Goal: Task Accomplishment & Management: Manage account settings

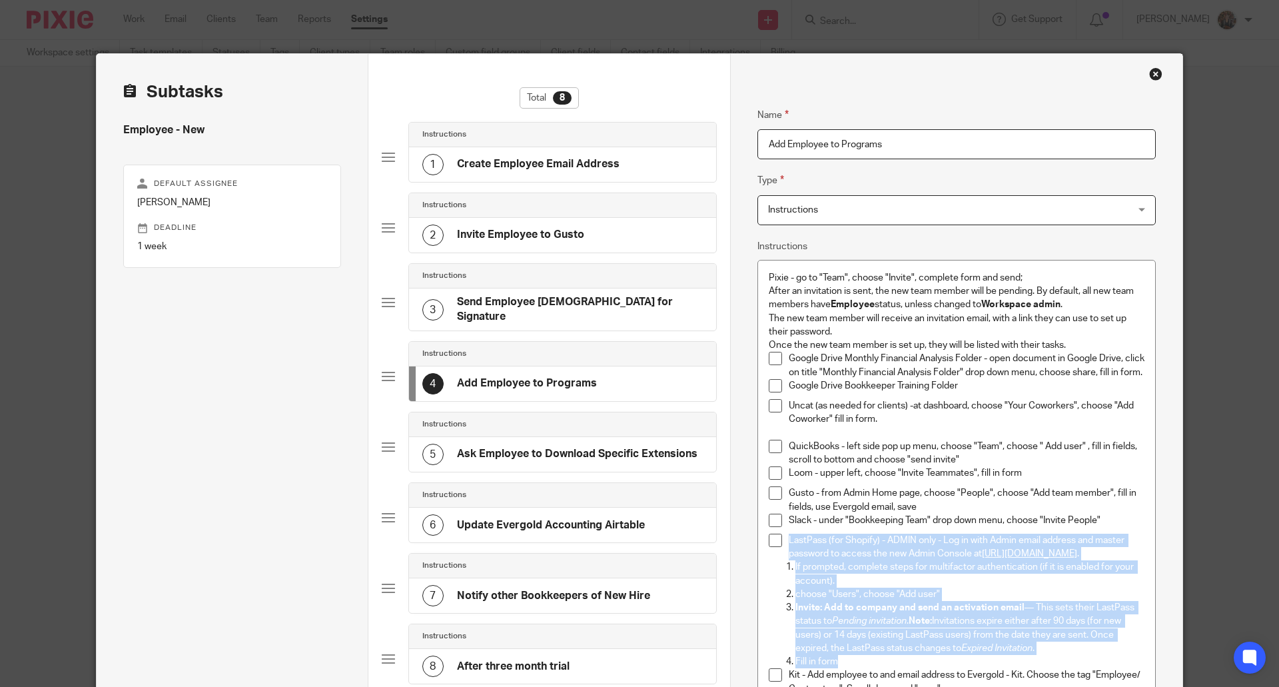
click at [1150, 72] on div "Close this dialog window" at bounding box center [1155, 73] width 13 height 13
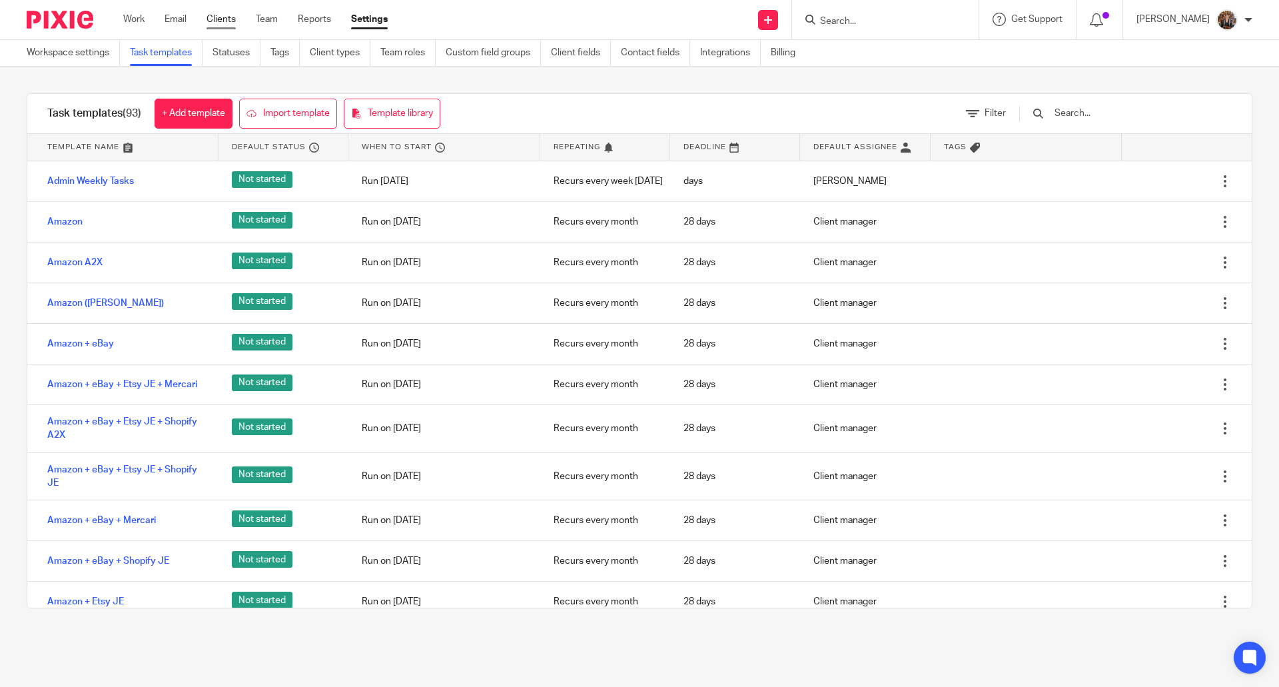
click at [225, 18] on link "Clients" at bounding box center [220, 19] width 29 height 13
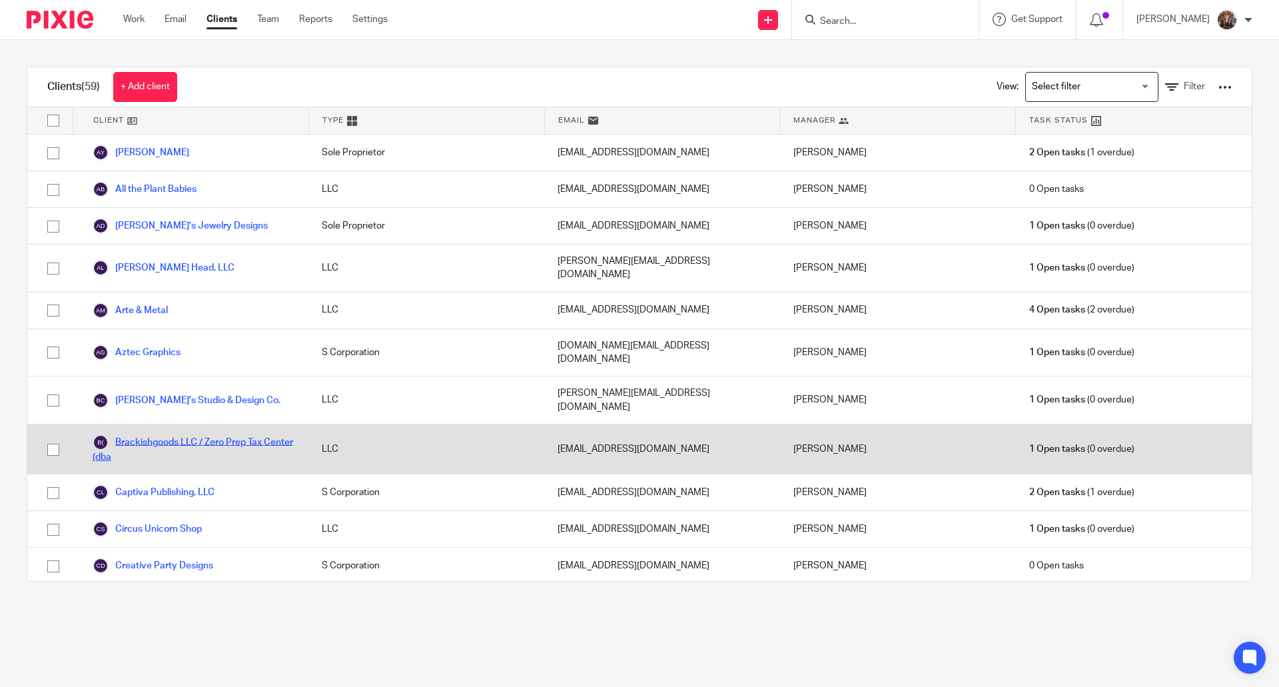
click at [144, 434] on link "Brackishgoods LLC / Zero Prep Tax Center (dba" at bounding box center [194, 448] width 202 height 29
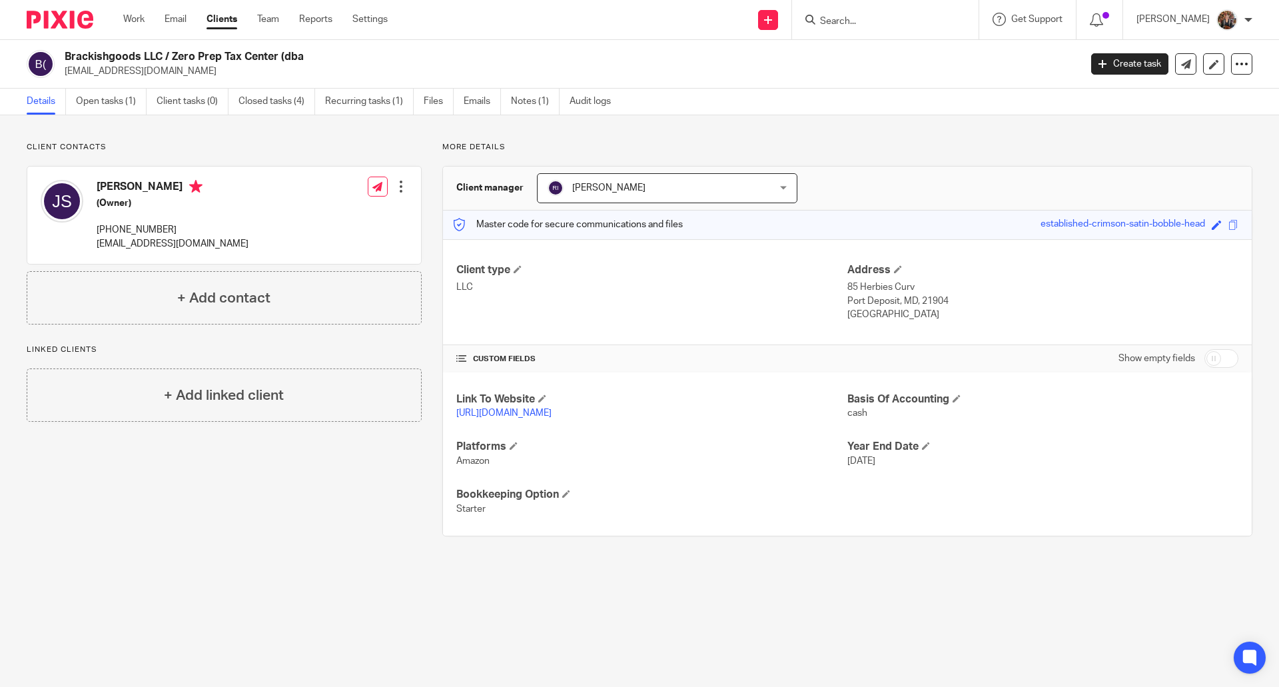
click at [400, 184] on div "[PERSON_NAME] (Owner) [PHONE_NUMBER] [EMAIL_ADDRESS][DOMAIN_NAME] Edit contact …" at bounding box center [224, 215] width 394 height 97
click at [394, 189] on div at bounding box center [400, 186] width 13 height 13
click at [367, 212] on link "Edit contact" at bounding box center [337, 215] width 127 height 19
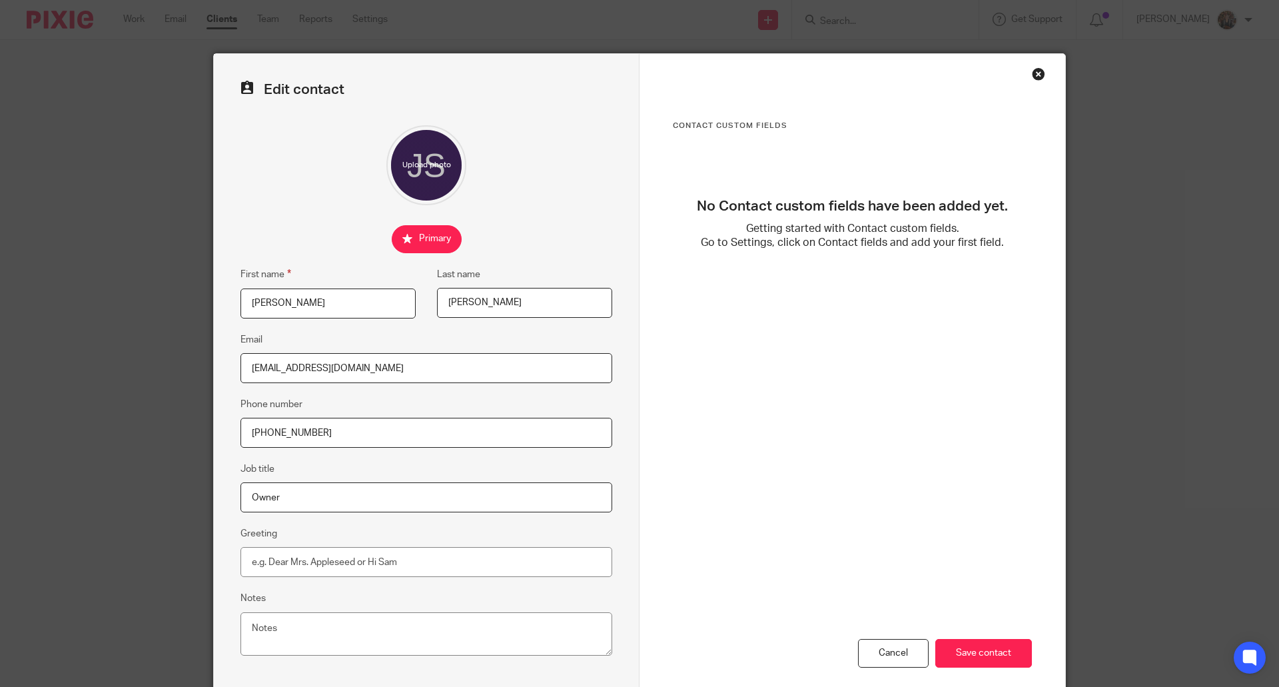
drag, startPoint x: 373, startPoint y: 374, endPoint x: 230, endPoint y: 368, distance: 142.7
click at [230, 368] on div "Edit contact First name [PERSON_NAME] Last name [PERSON_NAME] Email [EMAIL_ADDR…" at bounding box center [427, 377] width 426 height 647
paste input "[PERSON_NAME][EMAIL_ADDRESS][DOMAIN_NAME]"
type input "[PERSON_NAME][EMAIL_ADDRESS][DOMAIN_NAME]"
click at [974, 656] on input "Save contact" at bounding box center [983, 653] width 97 height 29
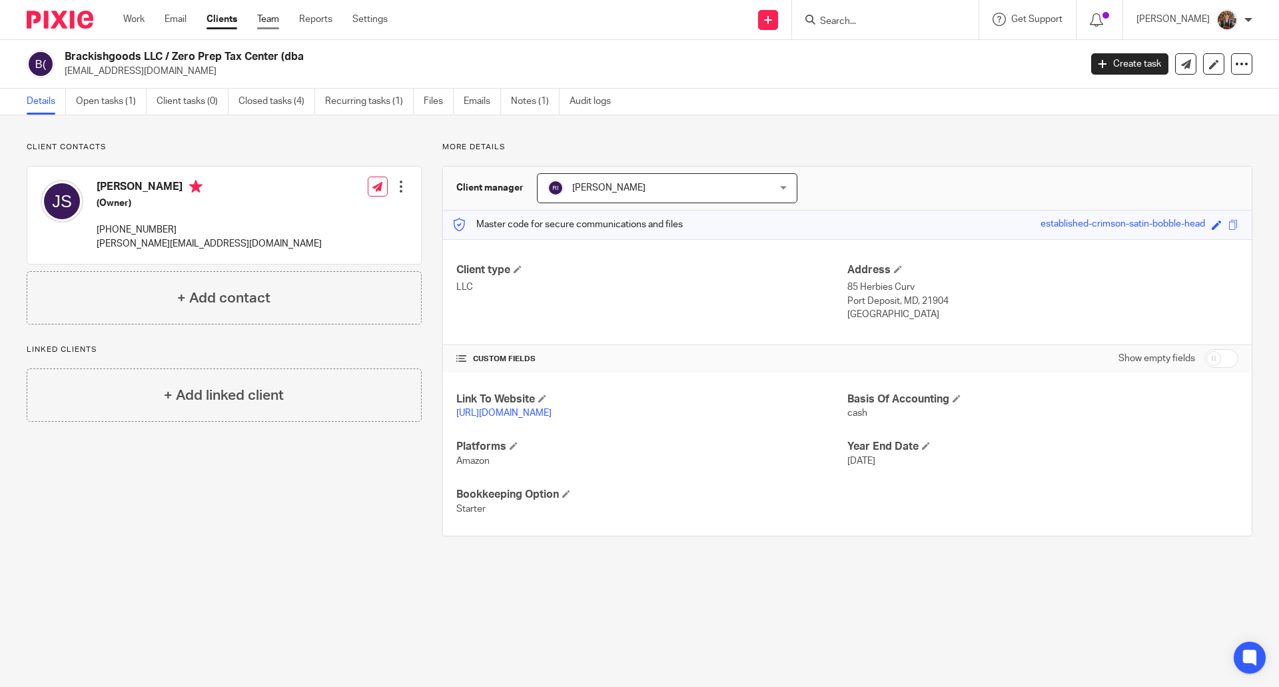
click at [268, 19] on link "Team" at bounding box center [268, 19] width 22 height 13
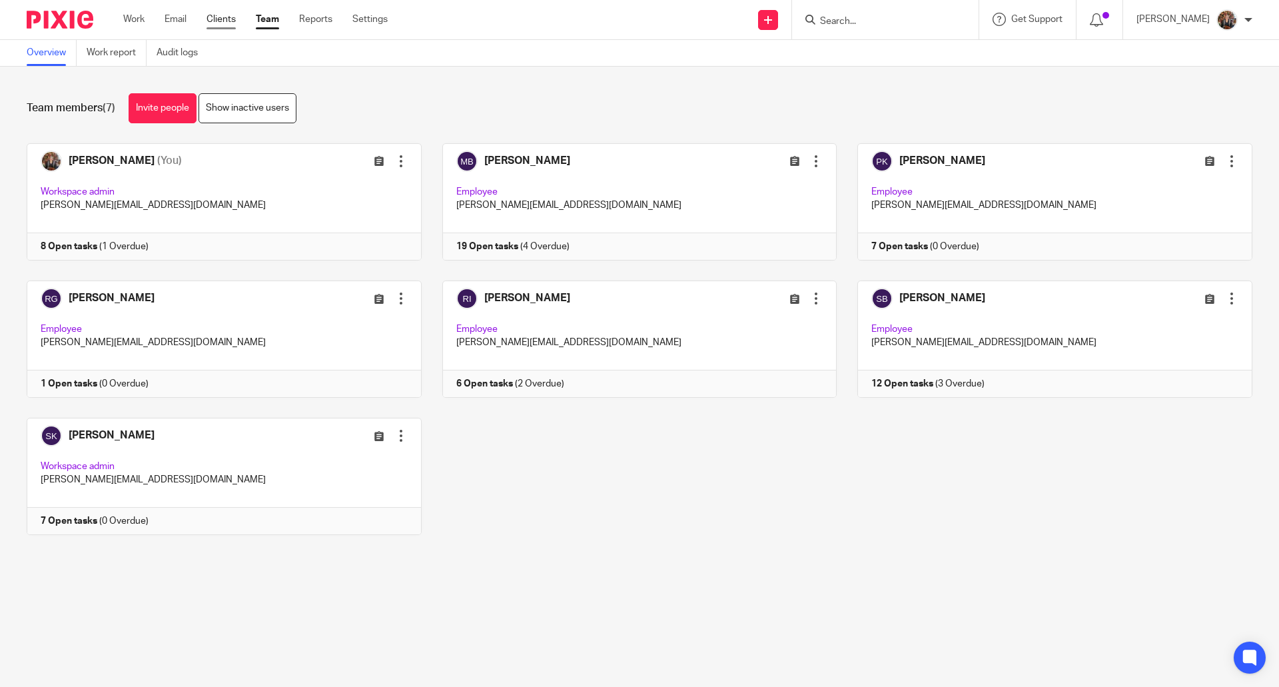
click at [222, 25] on link "Clients" at bounding box center [220, 19] width 29 height 13
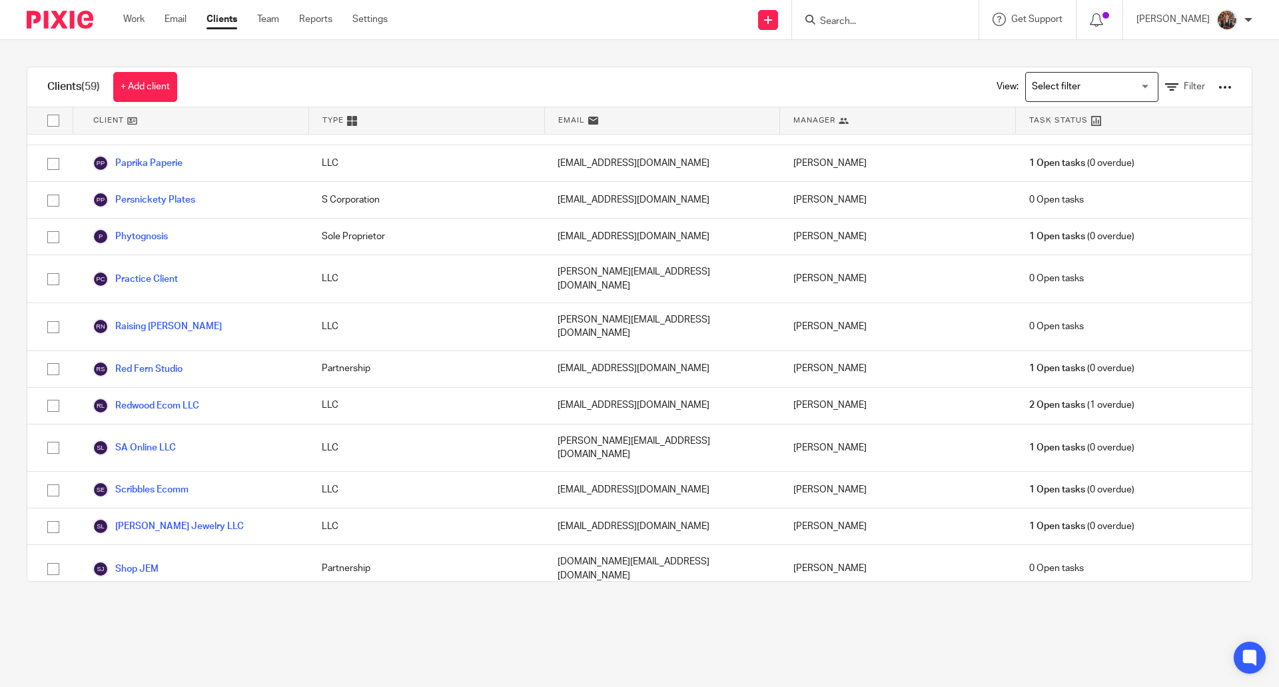
scroll to position [1262, 0]
